Goal: Task Accomplishment & Management: Manage account settings

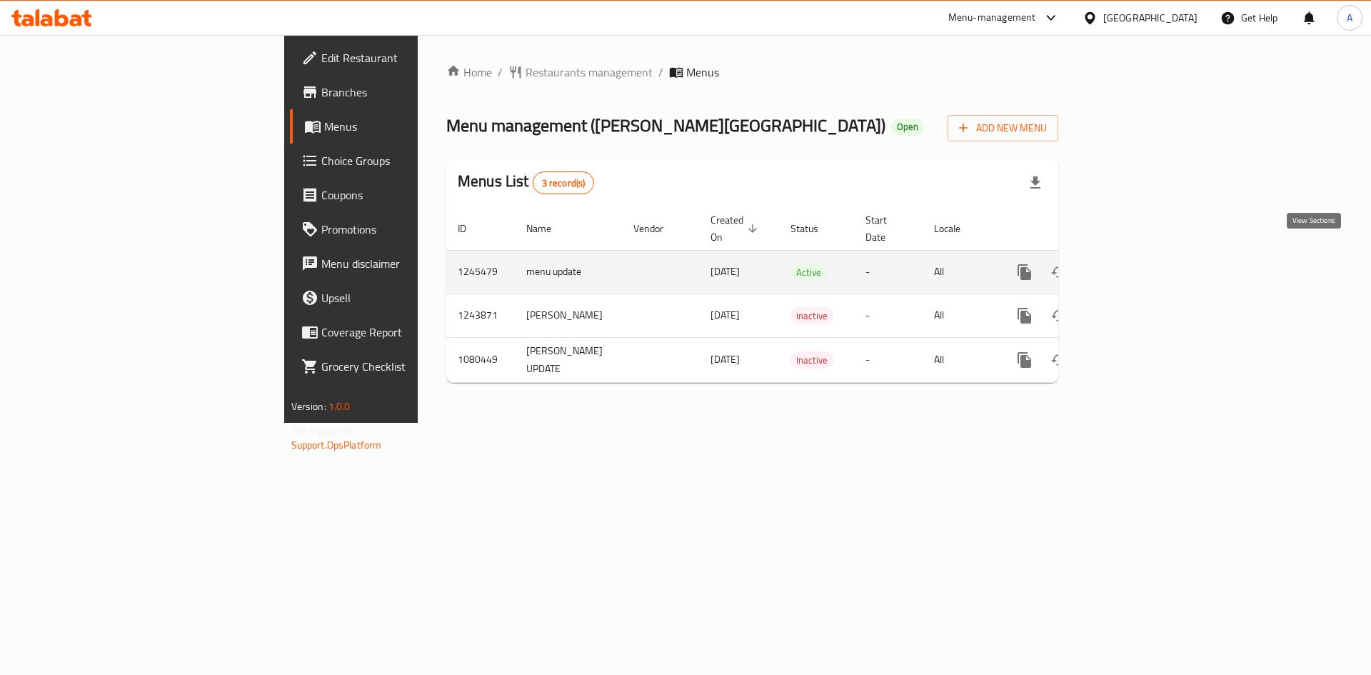
click at [1136, 263] on icon "enhanced table" at bounding box center [1127, 271] width 17 height 17
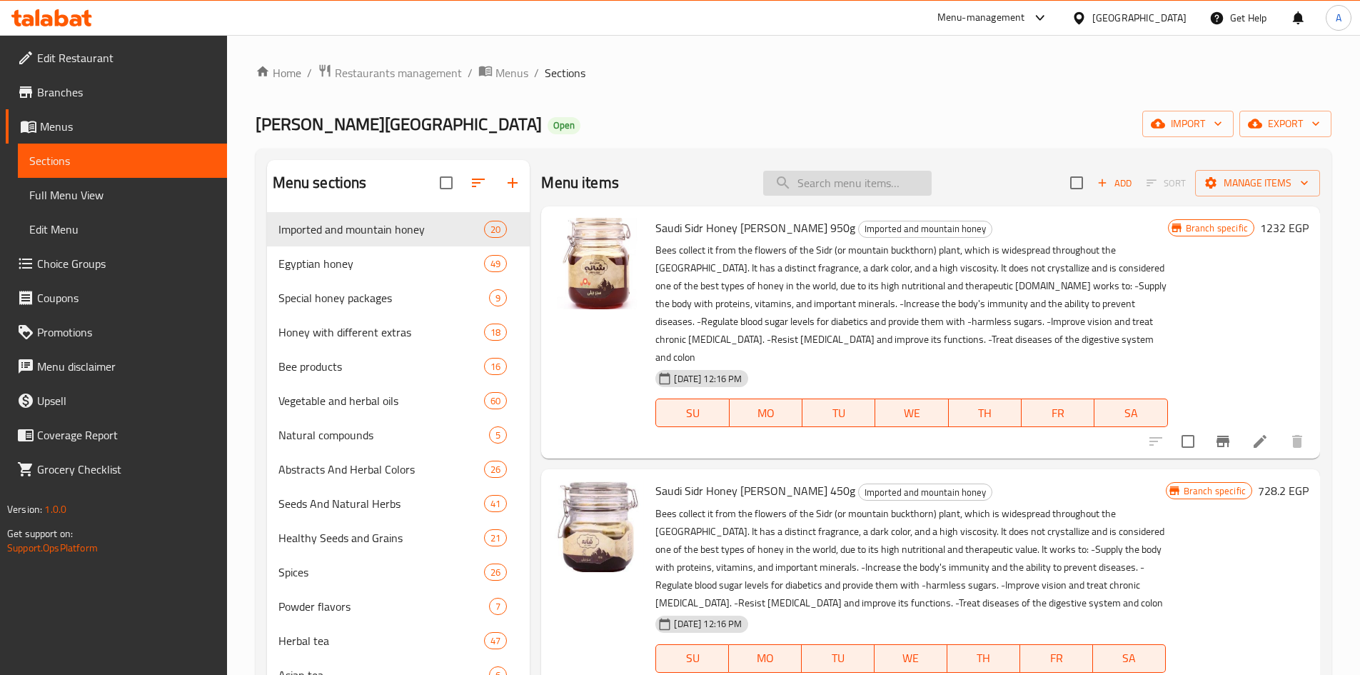
click at [839, 185] on input "search" at bounding box center [847, 183] width 169 height 25
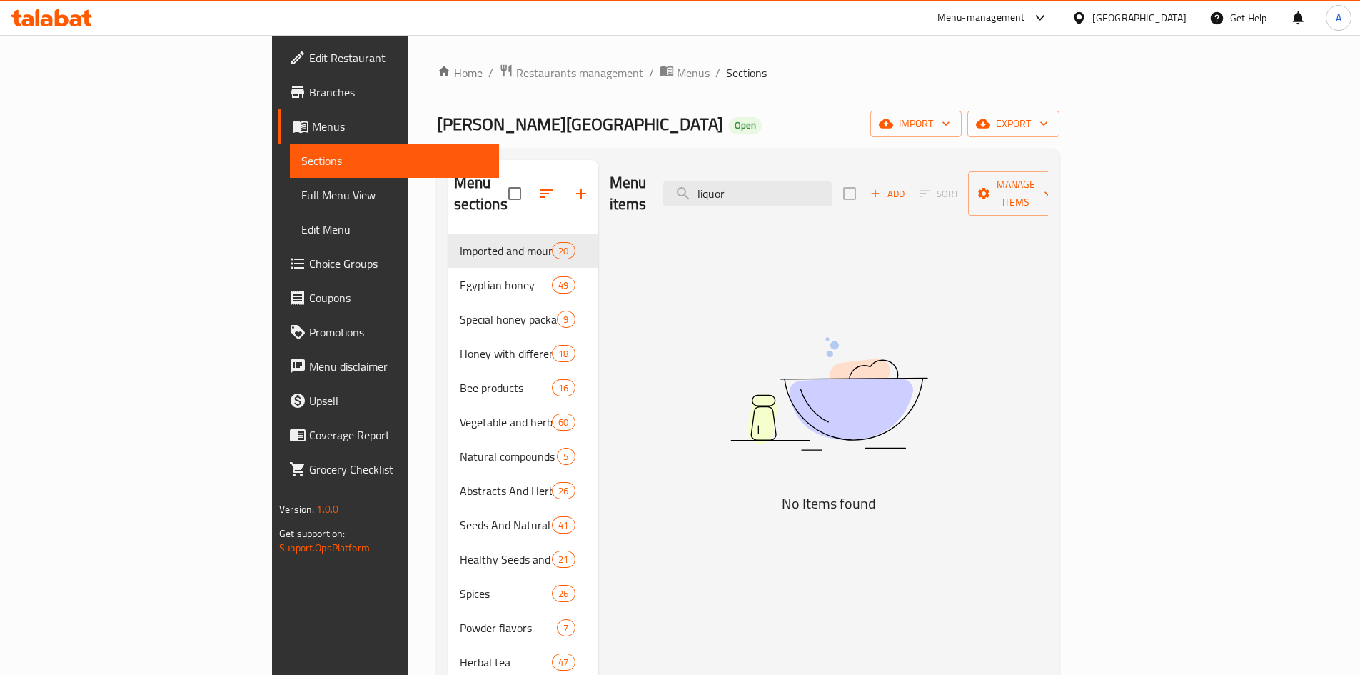
type input "liquors"
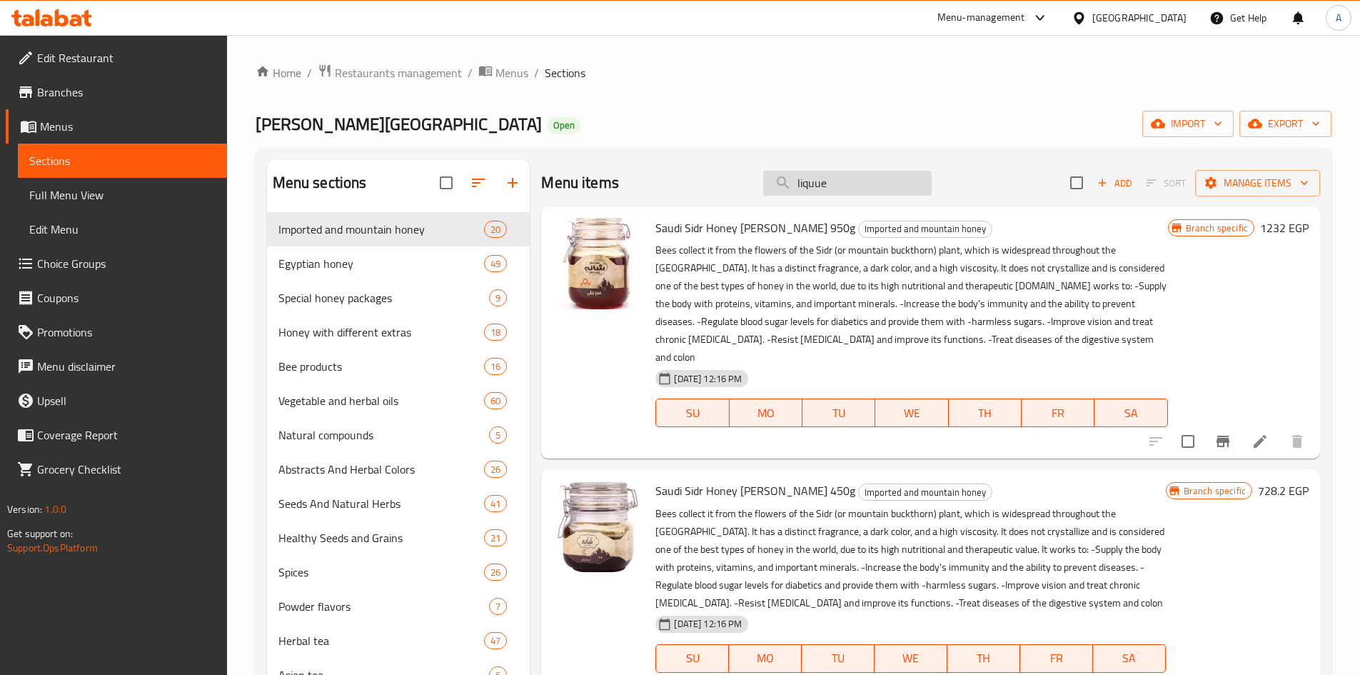
click at [868, 185] on input "liquue" at bounding box center [847, 183] width 169 height 25
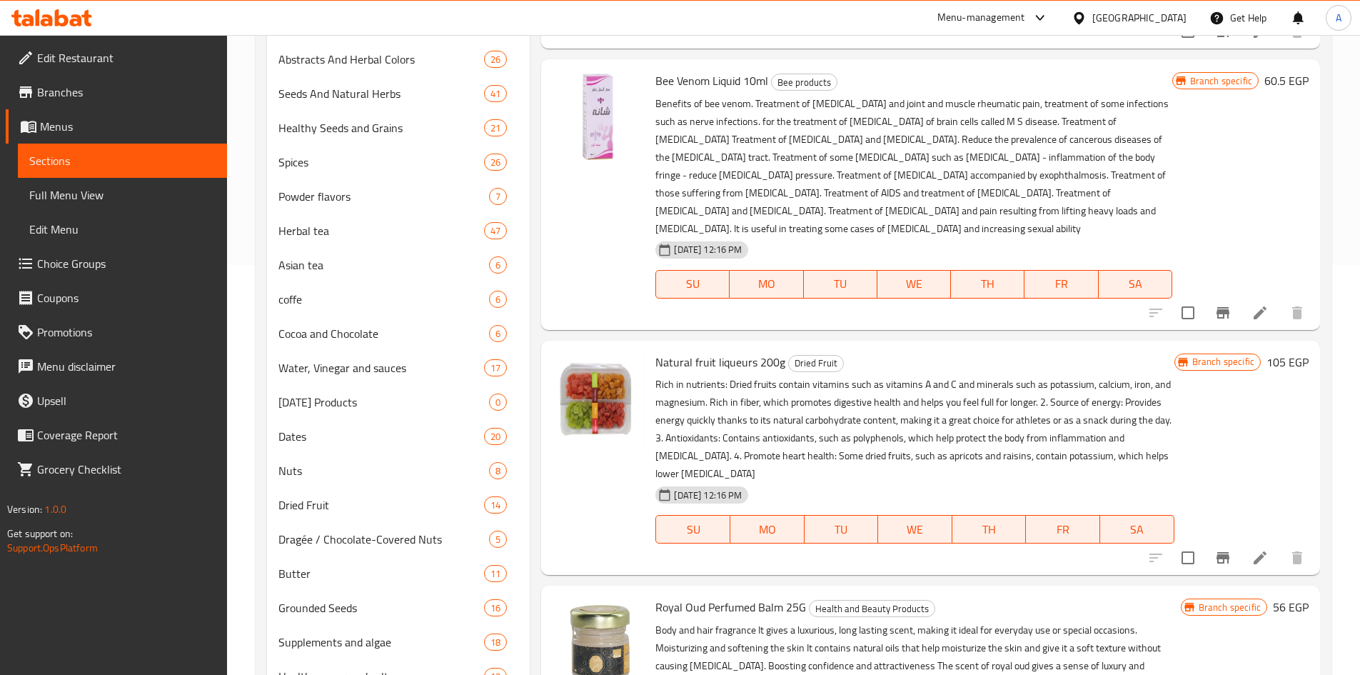
scroll to position [428, 0]
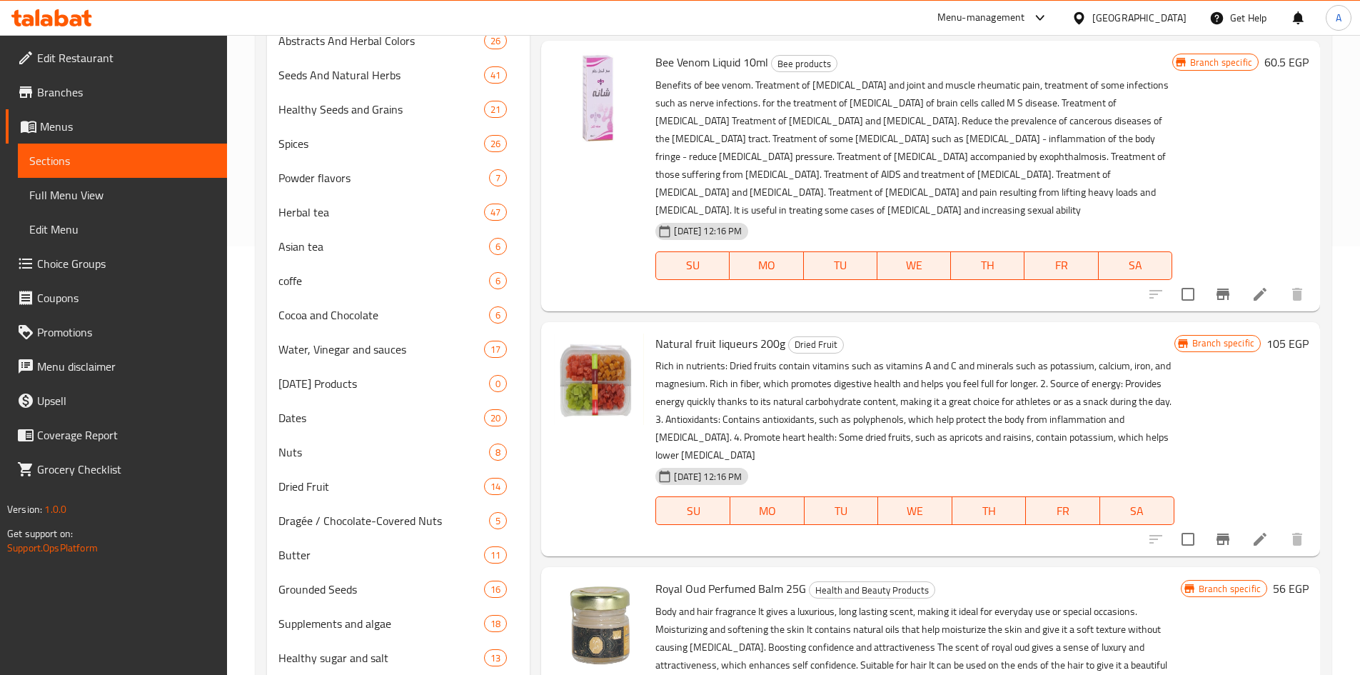
type input "liqu"
click at [716, 333] on span "Natural fruit liqueurs 200g" at bounding box center [721, 343] width 130 height 21
click at [719, 333] on span "Natural fruit liqueurs 200g" at bounding box center [721, 343] width 130 height 21
drag, startPoint x: 781, startPoint y: 308, endPoint x: 658, endPoint y: 311, distance: 123.6
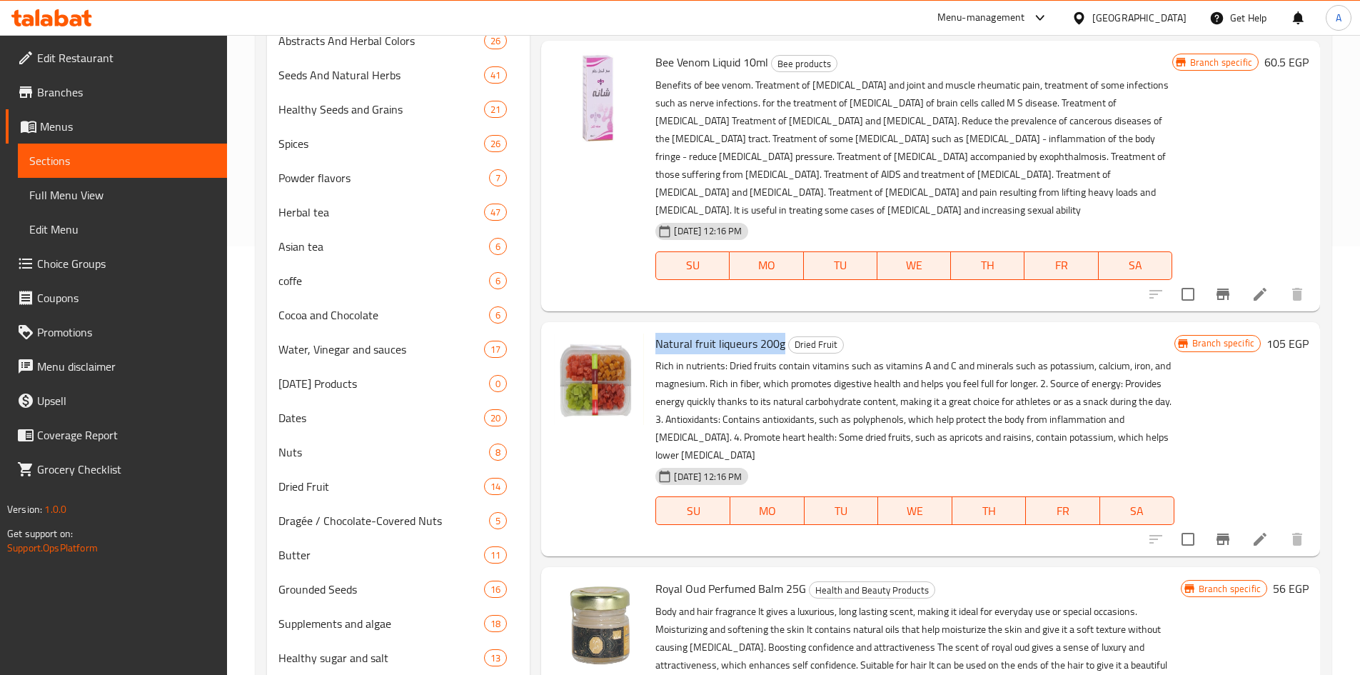
click at [658, 333] on span "Natural fruit liqueurs 200g" at bounding box center [721, 343] width 130 height 21
click at [1263, 531] on icon at bounding box center [1260, 539] width 17 height 17
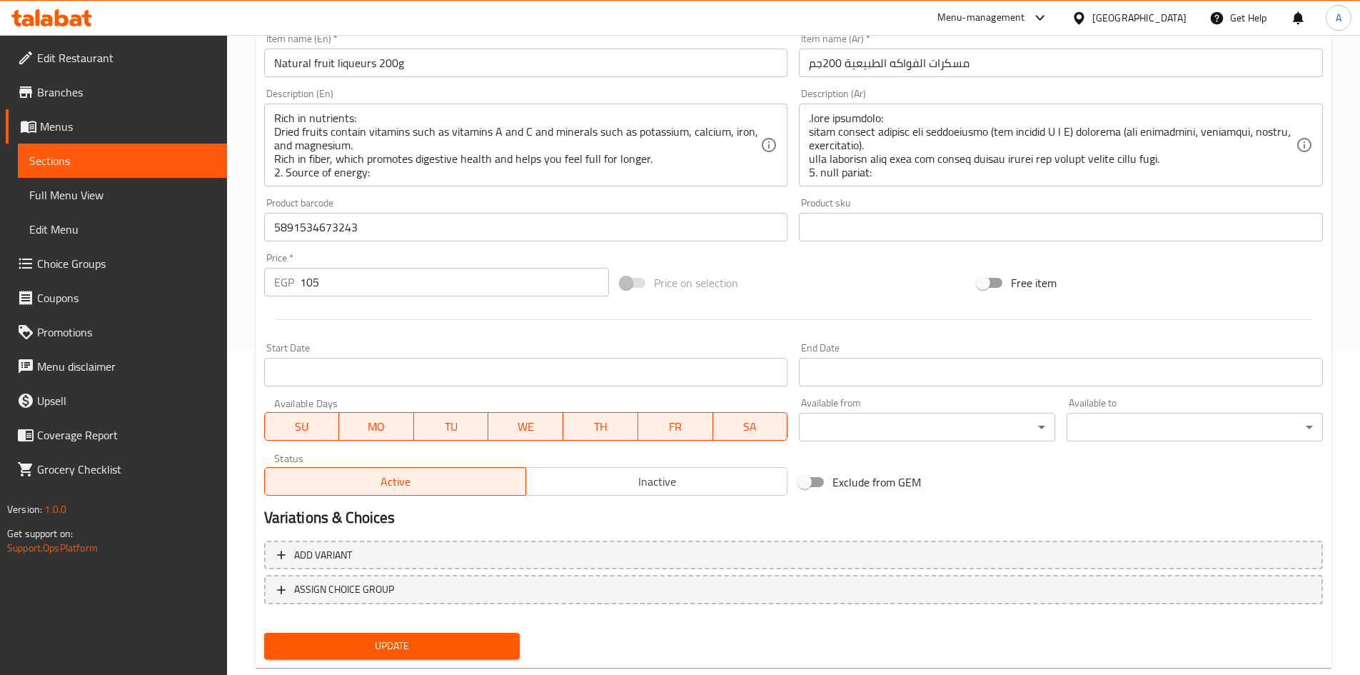
scroll to position [355, 0]
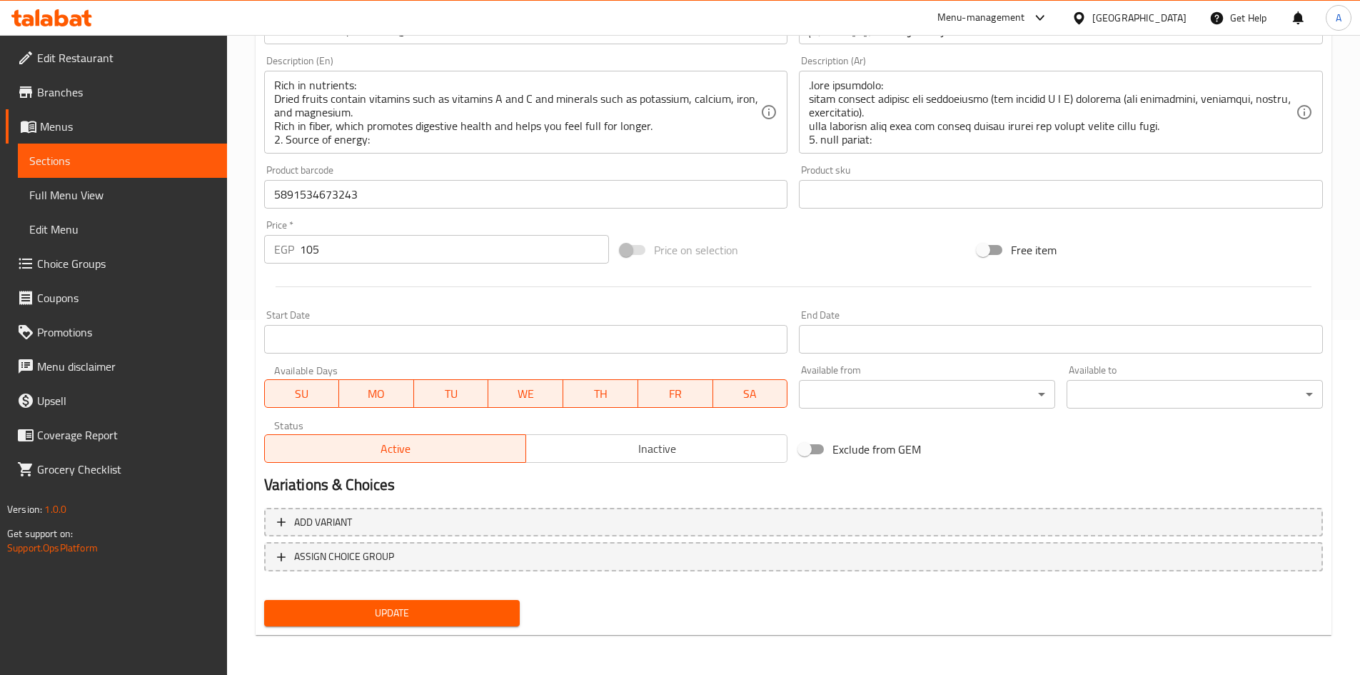
click at [661, 441] on span "Inactive" at bounding box center [657, 448] width 250 height 21
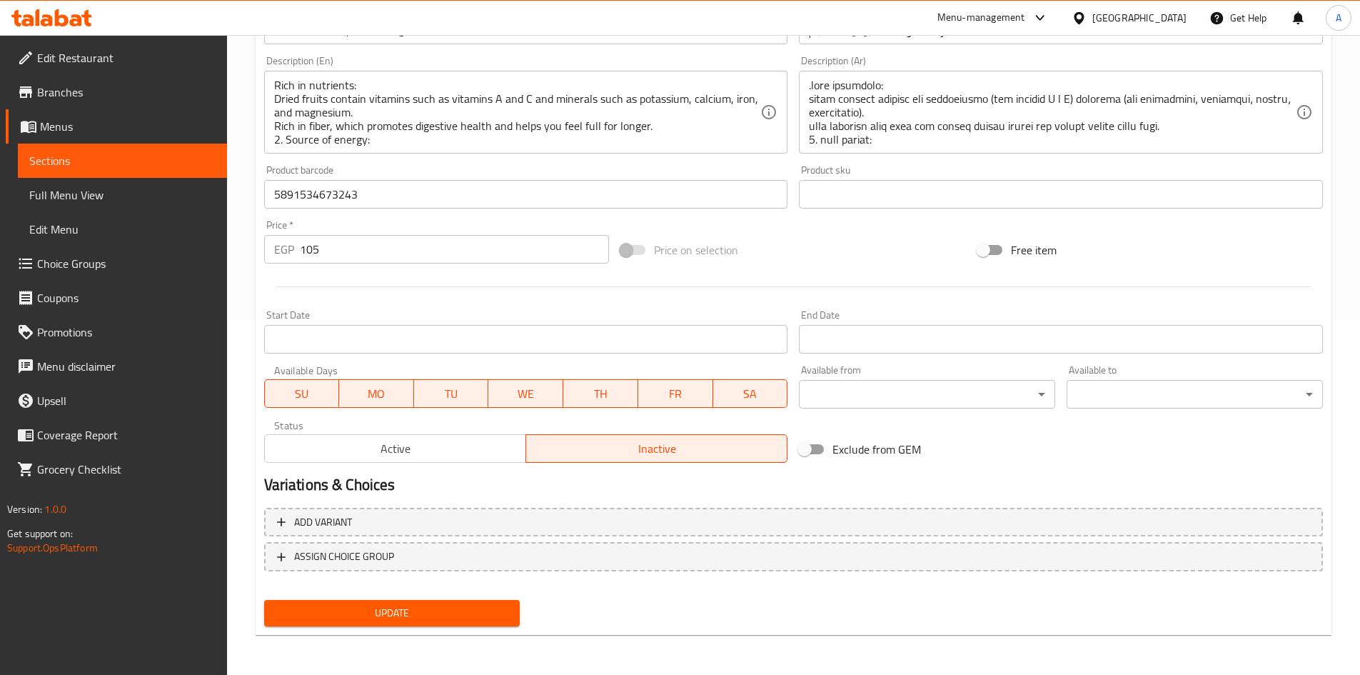
click at [473, 606] on span "Update" at bounding box center [393, 613] width 234 height 18
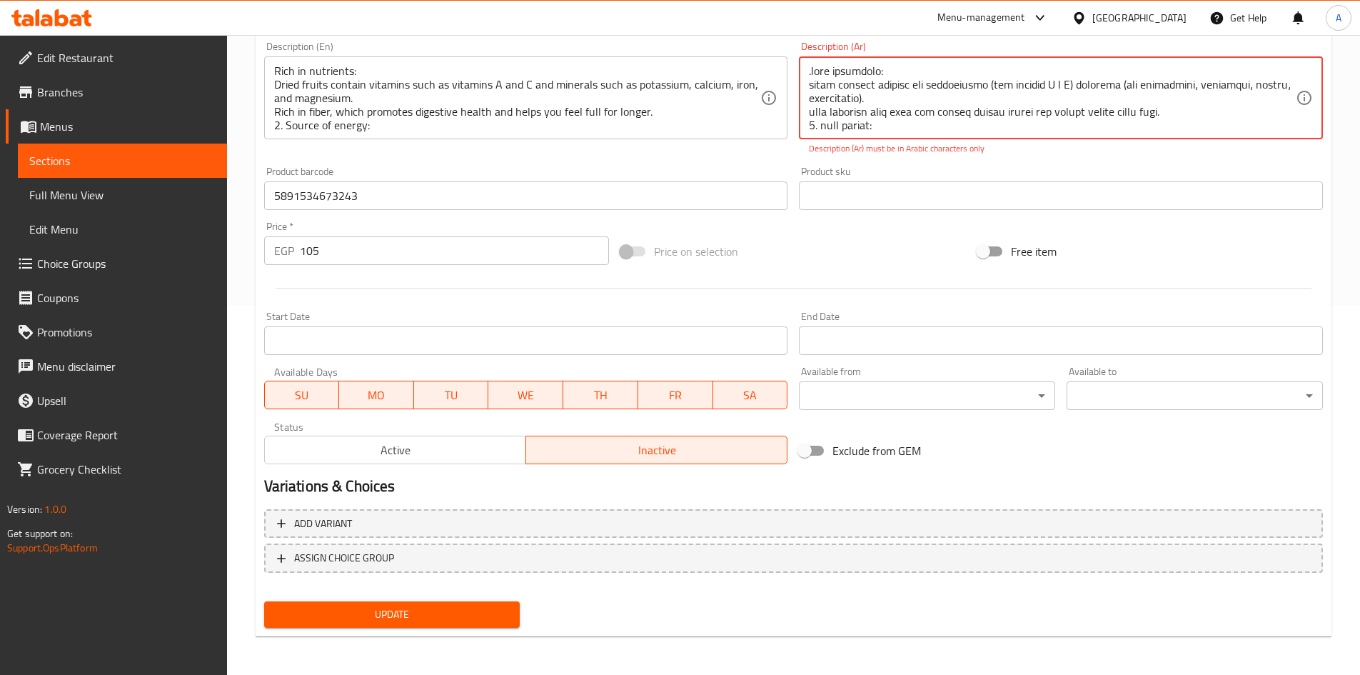
scroll to position [371, 0]
click at [426, 599] on div "Update" at bounding box center [392, 613] width 268 height 38
click at [427, 605] on button "Update" at bounding box center [392, 613] width 256 height 26
click at [423, 608] on span "Update" at bounding box center [393, 613] width 234 height 18
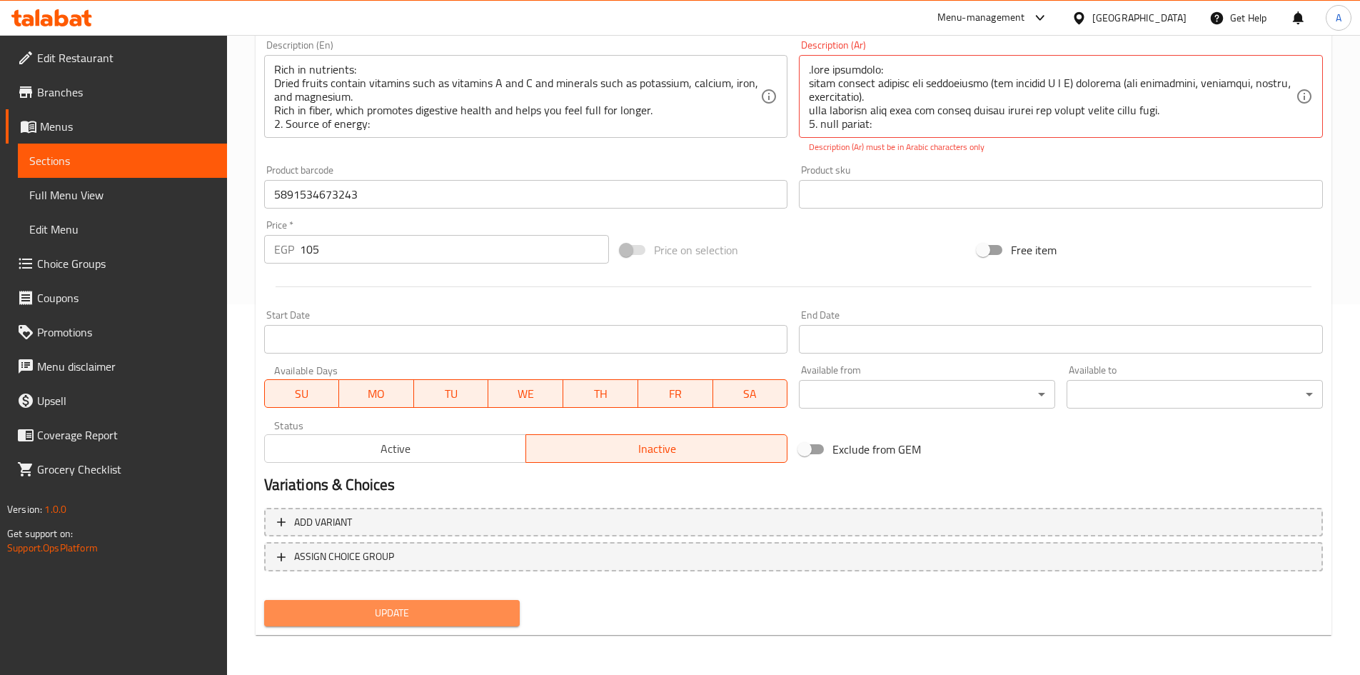
click at [423, 608] on span "Update" at bounding box center [393, 613] width 234 height 18
click at [423, 610] on span "Update" at bounding box center [393, 613] width 234 height 18
drag, startPoint x: 426, startPoint y: 633, endPoint x: 419, endPoint y: 631, distance: 7.5
click at [421, 632] on div "Update" at bounding box center [392, 613] width 268 height 38
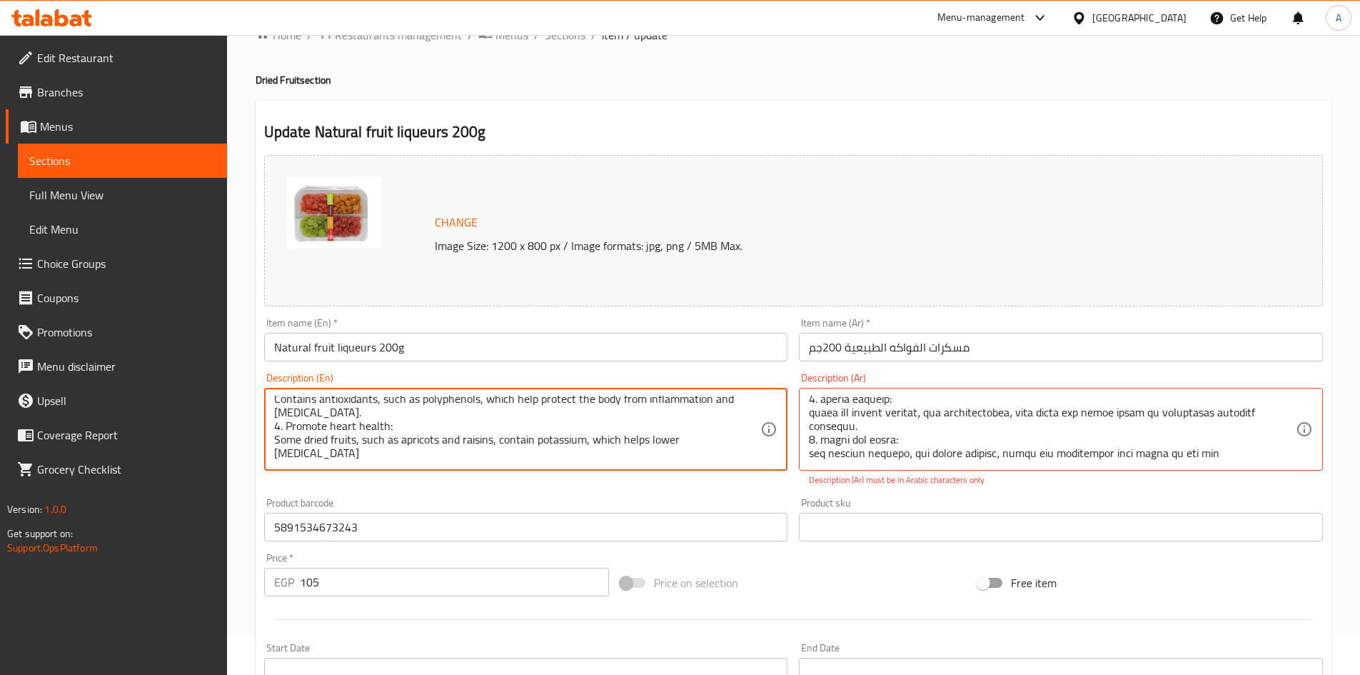
scroll to position [71, 0]
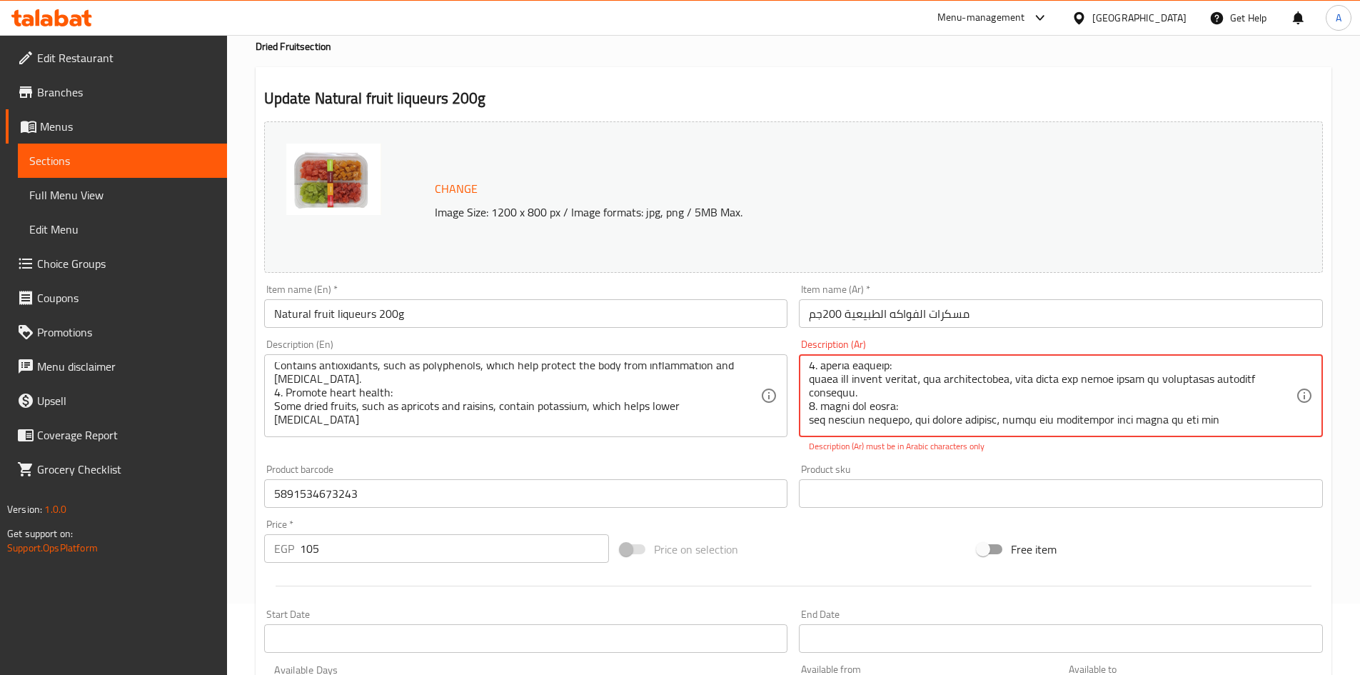
drag, startPoint x: 1197, startPoint y: 391, endPoint x: 1050, endPoint y: 383, distance: 147.3
click at [1050, 383] on textarea at bounding box center [1052, 396] width 487 height 68
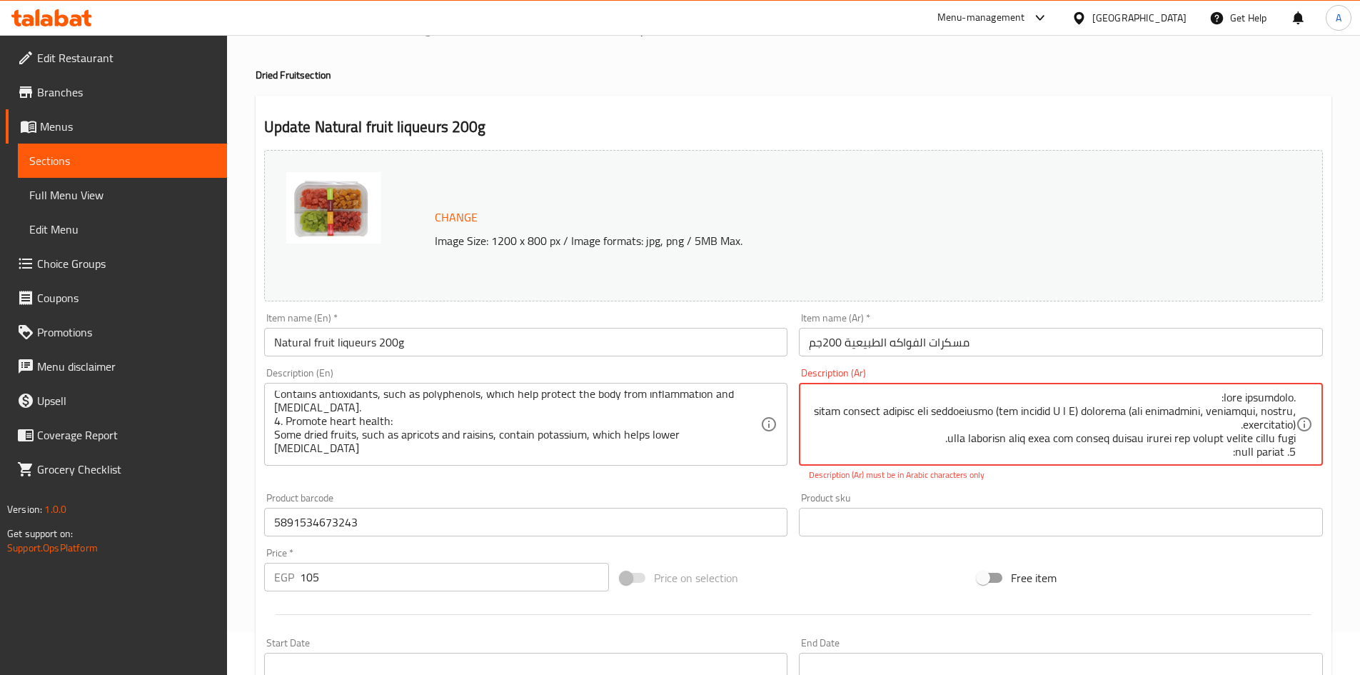
scroll to position [0, 0]
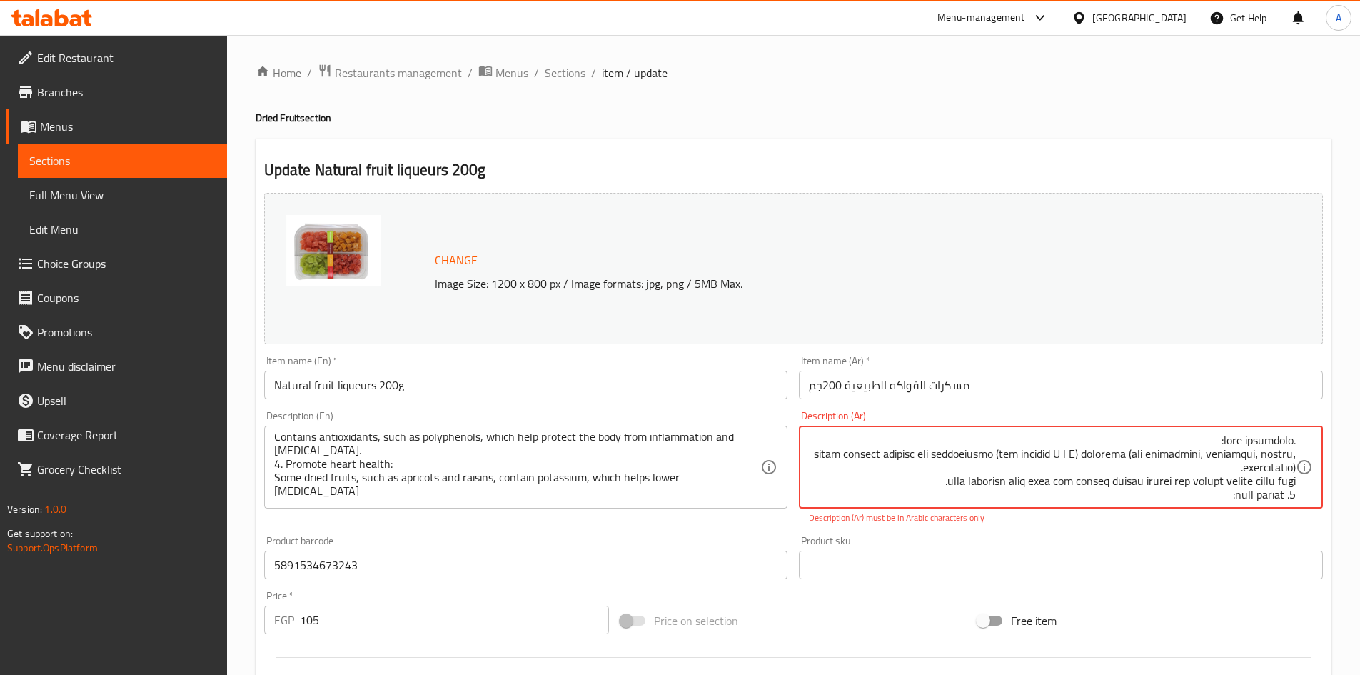
click at [1031, 458] on textarea at bounding box center [1052, 467] width 487 height 68
drag, startPoint x: 1013, startPoint y: 459, endPoint x: 1005, endPoint y: 461, distance: 8.8
click at [1005, 461] on textarea at bounding box center [1052, 467] width 487 height 68
click at [1008, 462] on textarea at bounding box center [1052, 467] width 487 height 68
click at [1013, 457] on textarea at bounding box center [1052, 467] width 487 height 68
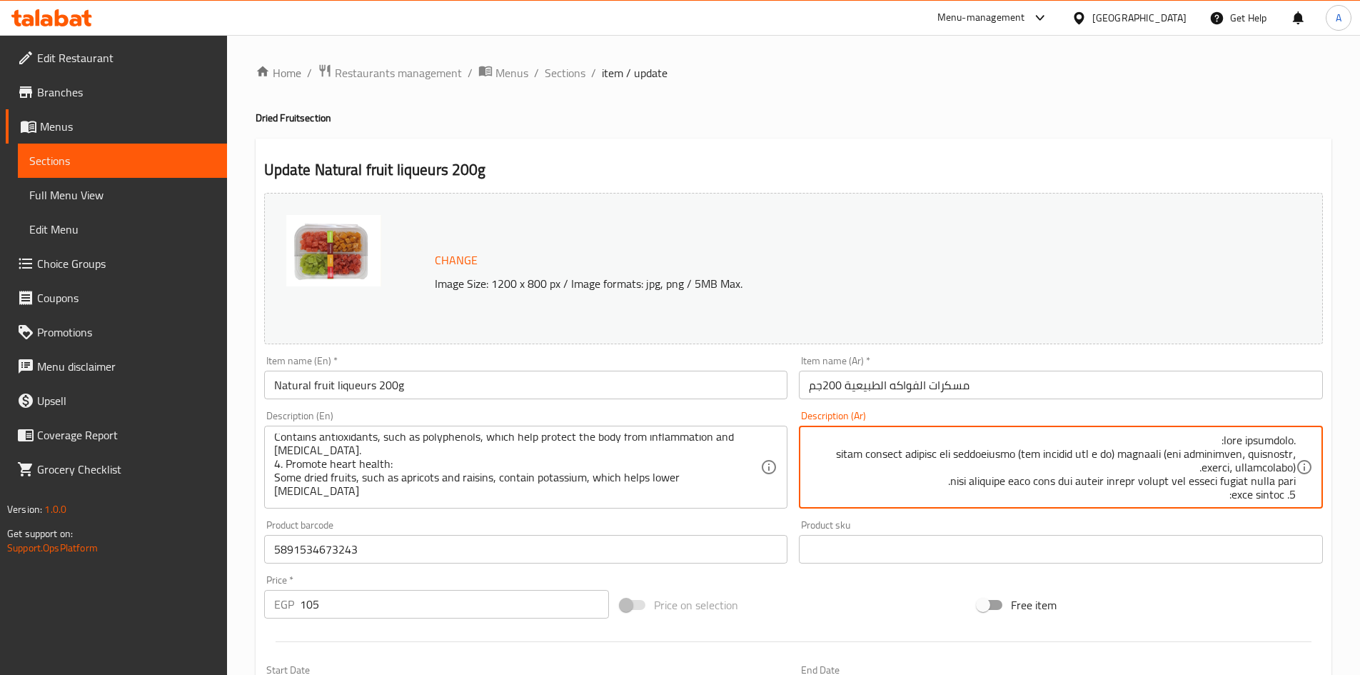
type textarea ".lore ipsumdolo: sitam consect adipisc eli seddoeiusmo (tem incidid utl e do) m…"
click at [988, 226] on div "Change Image Size: 1200 x 800 px / Image formats: jpg, png / 5MB Max." at bounding box center [793, 268] width 1059 height 151
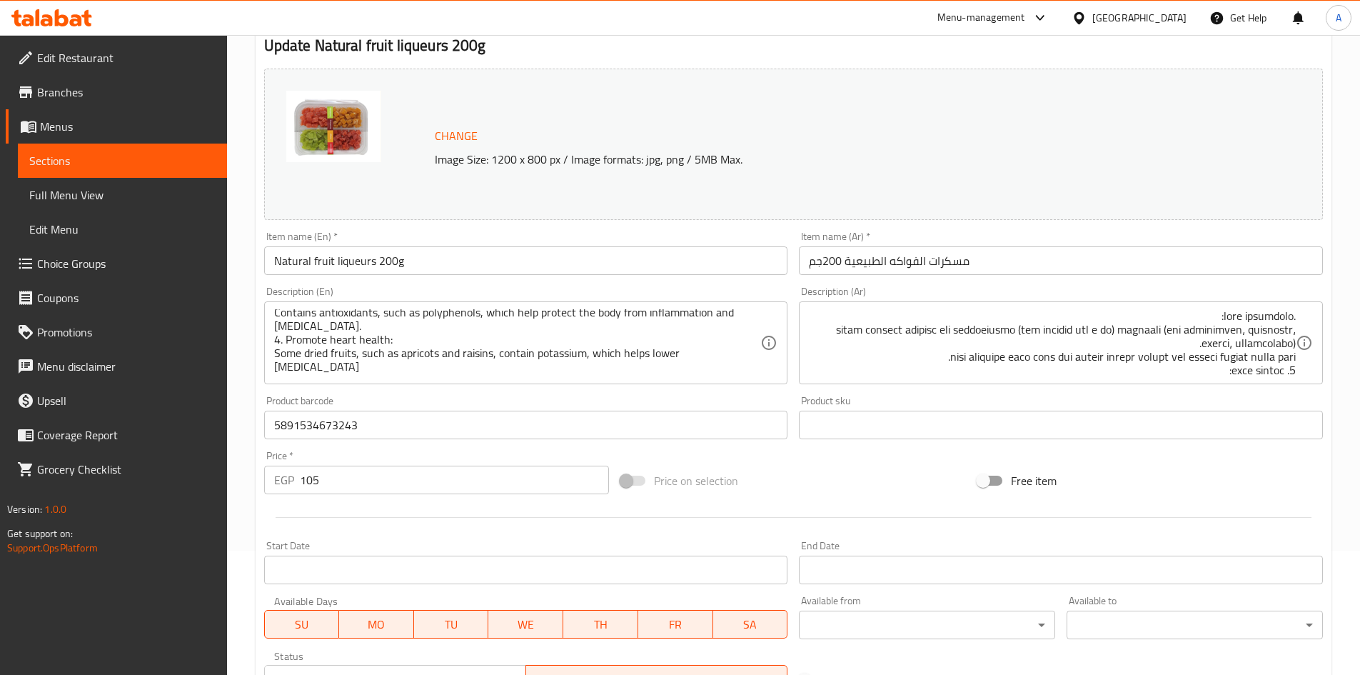
scroll to position [355, 0]
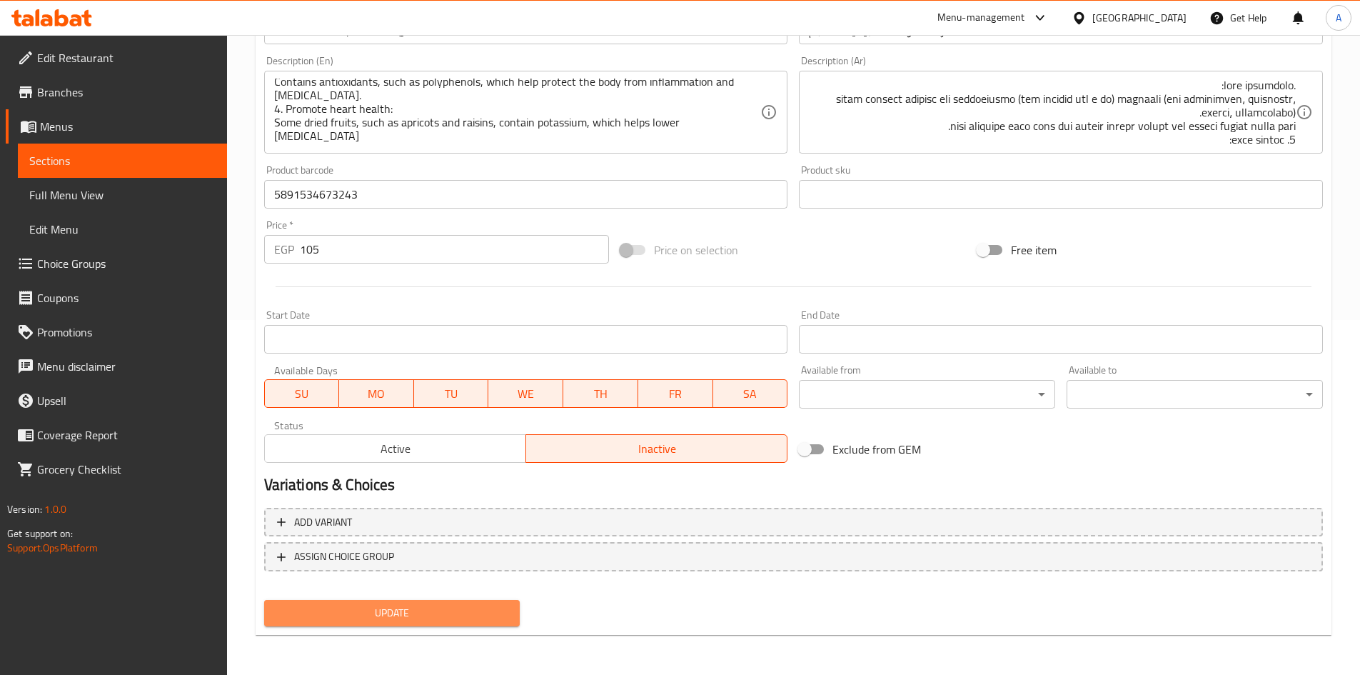
click at [472, 619] on span "Update" at bounding box center [393, 613] width 234 height 18
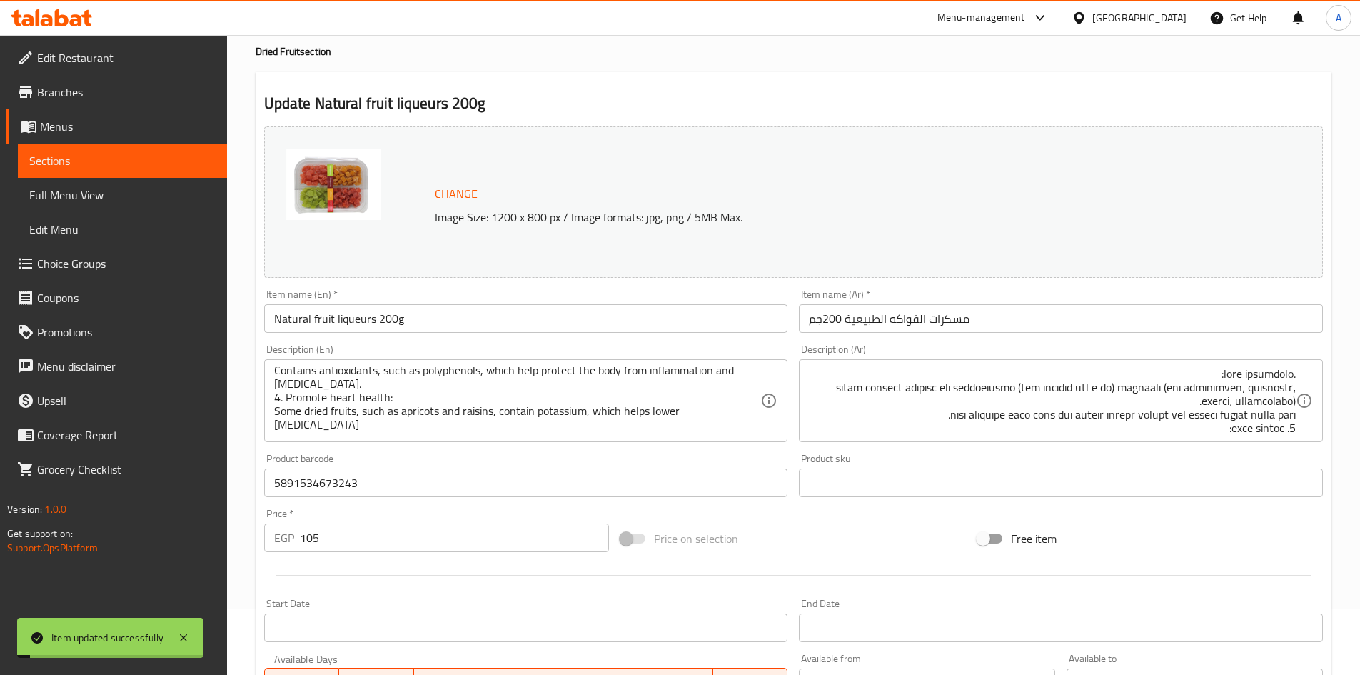
scroll to position [0, 0]
